Goal: Transaction & Acquisition: Purchase product/service

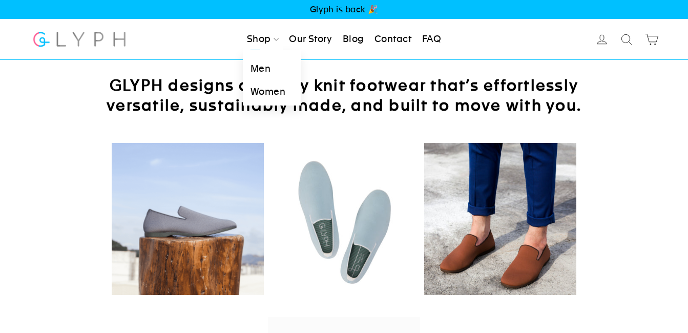
click at [259, 67] on link "Men" at bounding box center [272, 68] width 58 height 23
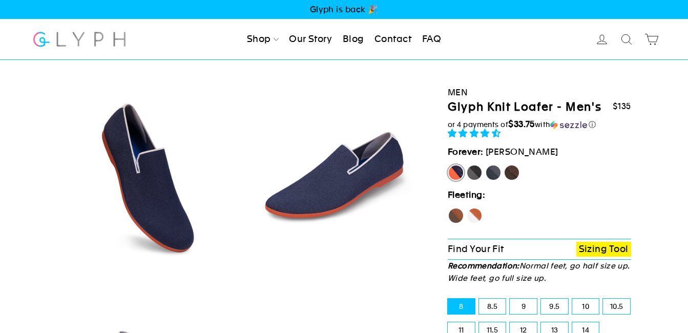
select select "highest-rating"
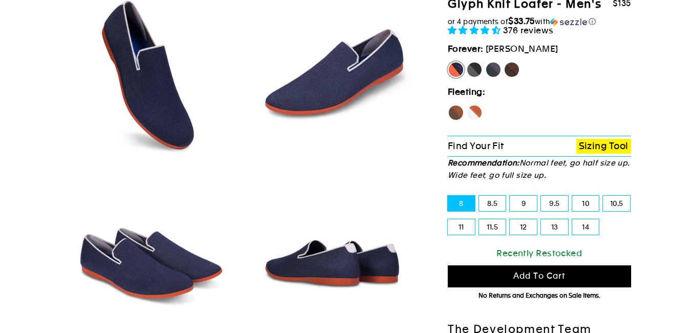
scroll to position [87, 0]
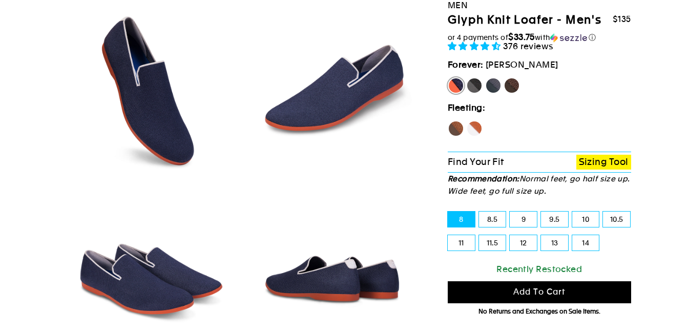
click at [513, 85] on label "Mustang" at bounding box center [511, 85] width 16 height 16
click at [504, 78] on input "Mustang" at bounding box center [503, 77] width 1 height 1
radio input "true"
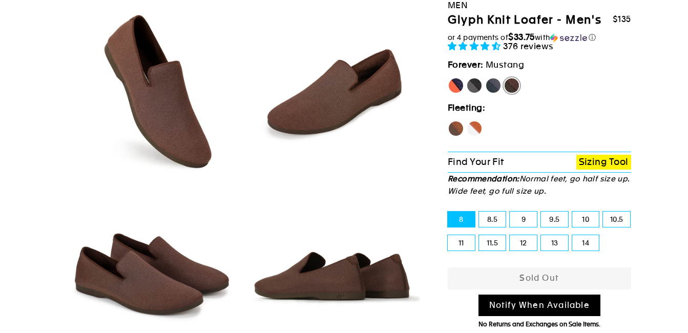
click at [491, 239] on label "11.5" at bounding box center [492, 242] width 27 height 15
click at [479, 236] on input "11.5" at bounding box center [479, 235] width 1 height 1
radio input "true"
click at [452, 124] on label "Hawk" at bounding box center [456, 128] width 16 height 16
click at [448, 121] on input "Hawk" at bounding box center [448, 120] width 1 height 1
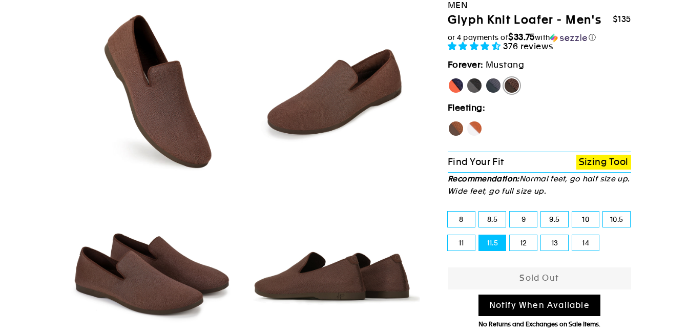
radio input "true"
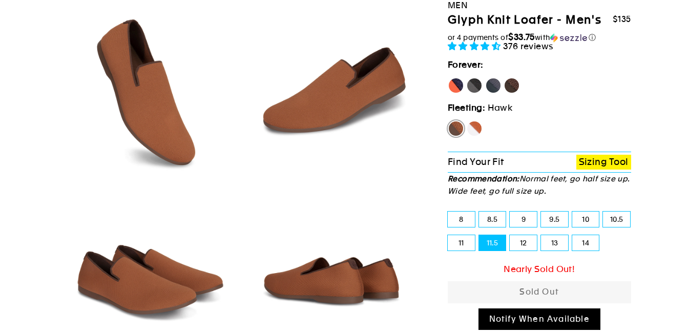
click at [473, 123] on label "Fox" at bounding box center [474, 128] width 16 height 16
click at [466, 121] on input "Fox" at bounding box center [466, 120] width 1 height 1
radio input "true"
